Goal: Find specific page/section: Find specific page/section

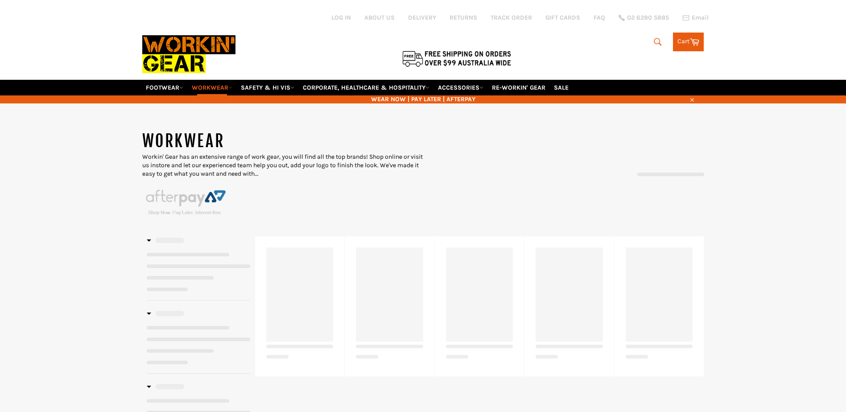
select select "******"
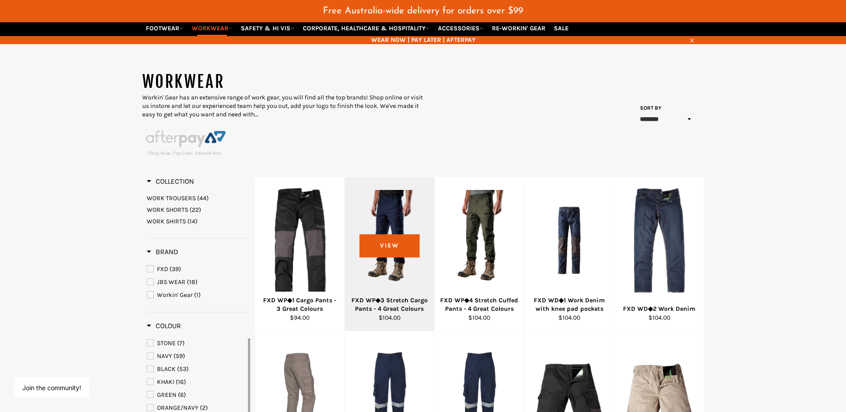
scroll to position [66, 0]
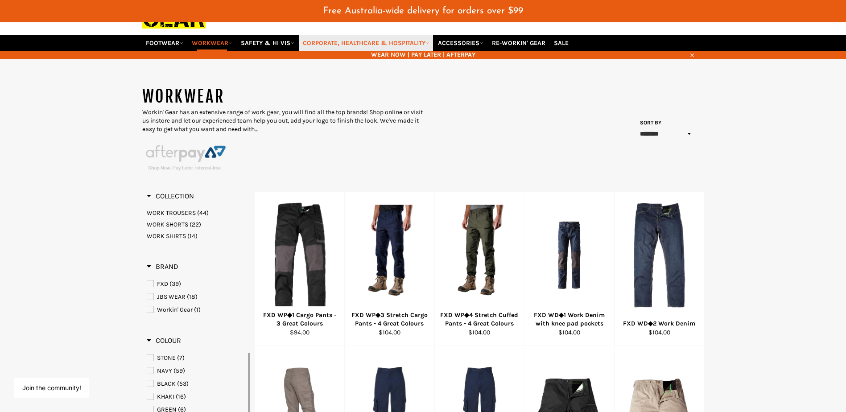
click at [320, 43] on link "CORPORATE, HEALTHCARE & HOSPITALITY" at bounding box center [366, 43] width 134 height 16
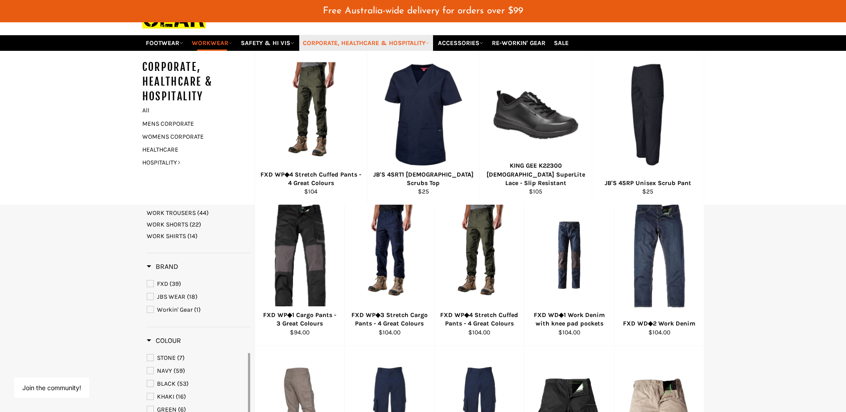
click at [429, 41] on link "CORPORATE, HEALTHCARE & HOSPITALITY" at bounding box center [366, 43] width 134 height 16
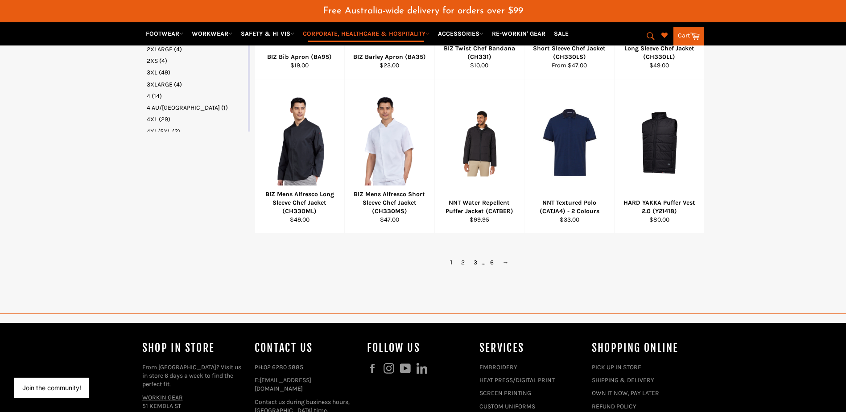
scroll to position [825, 0]
click at [464, 269] on link "2" at bounding box center [463, 262] width 12 height 13
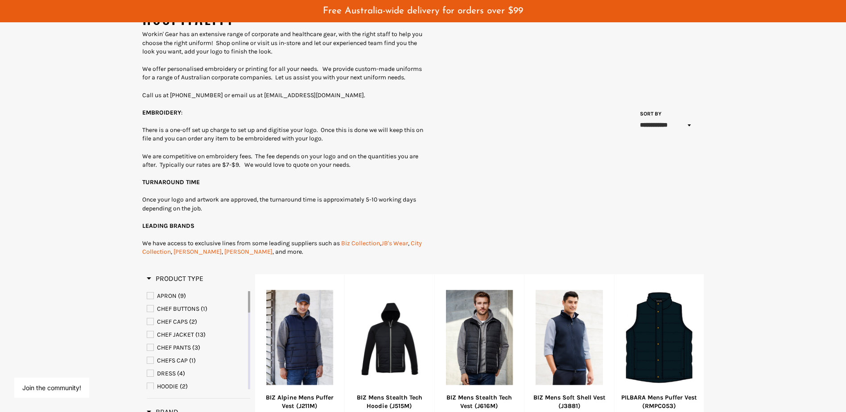
scroll to position [178, 0]
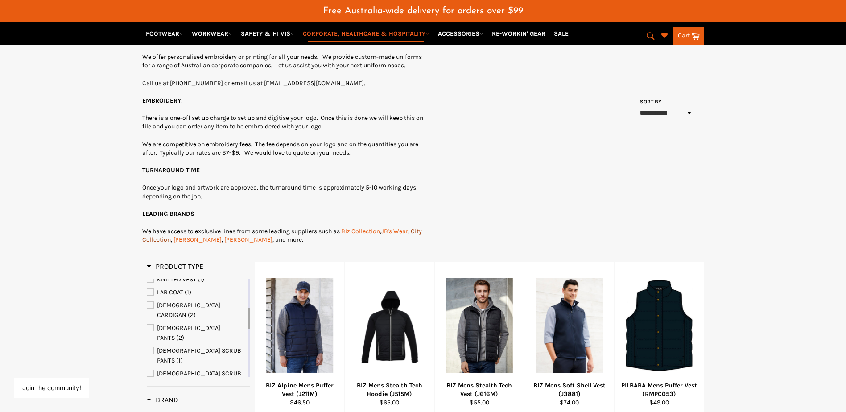
click at [182, 244] on link "City Collection" at bounding box center [282, 236] width 280 height 16
